Goal: Transaction & Acquisition: Purchase product/service

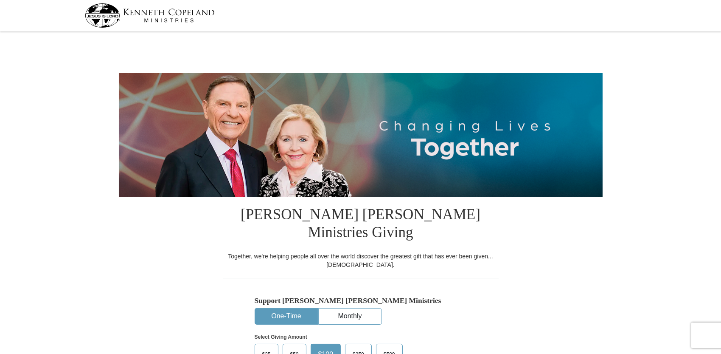
select select "NJ"
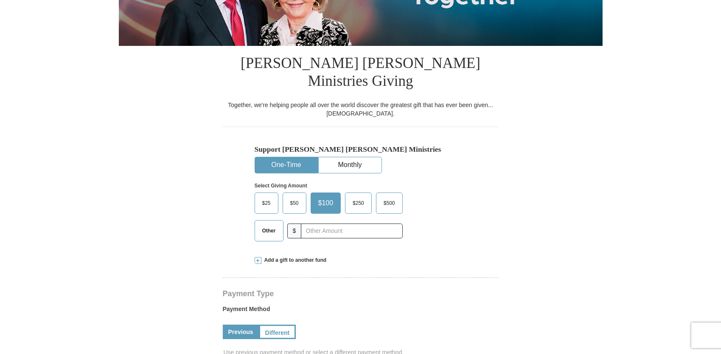
scroll to position [146, 0]
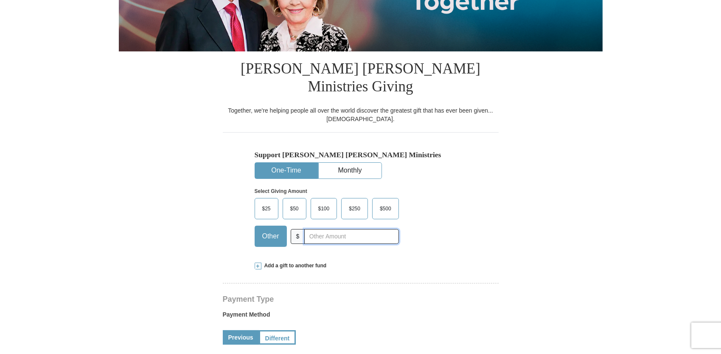
click at [311, 229] on input "text" at bounding box center [351, 236] width 94 height 15
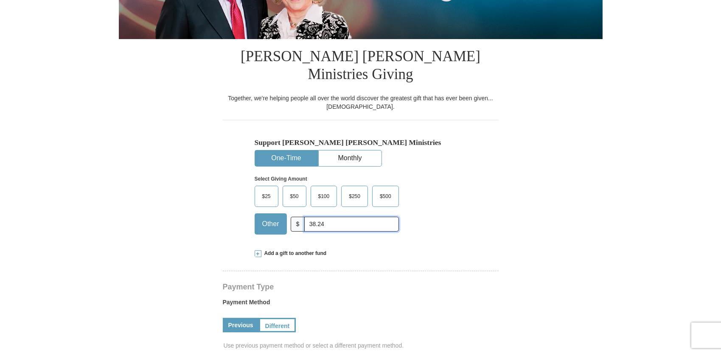
scroll to position [167, 0]
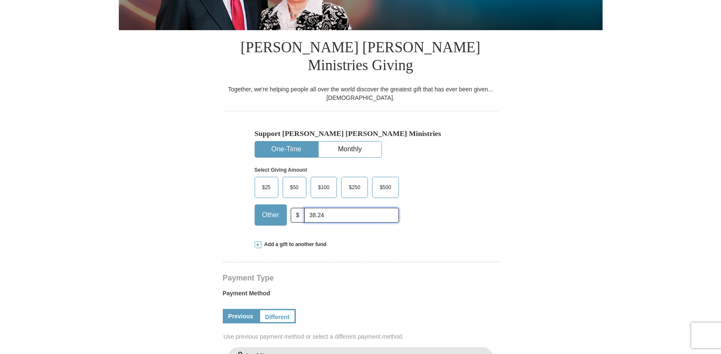
type input "38.24"
click at [507, 274] on form "Kenneth Copeland Ministries Giving Together, we're helping people all over the …" at bounding box center [361, 336] width 484 height 938
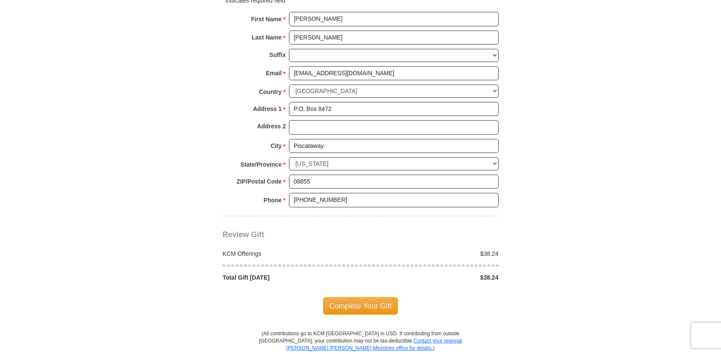
scroll to position [607, 0]
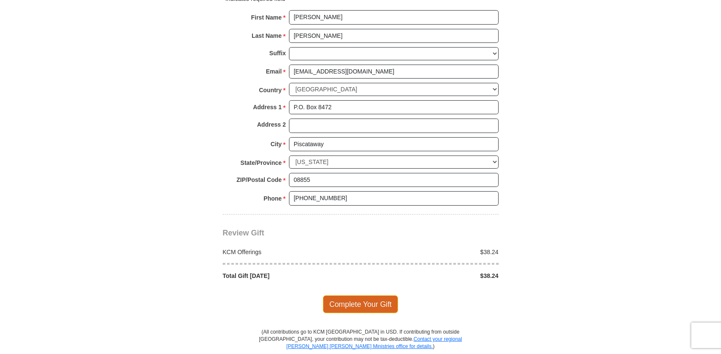
click at [355, 295] on span "Complete Your Gift" at bounding box center [360, 304] width 75 height 18
